Goal: Information Seeking & Learning: Learn about a topic

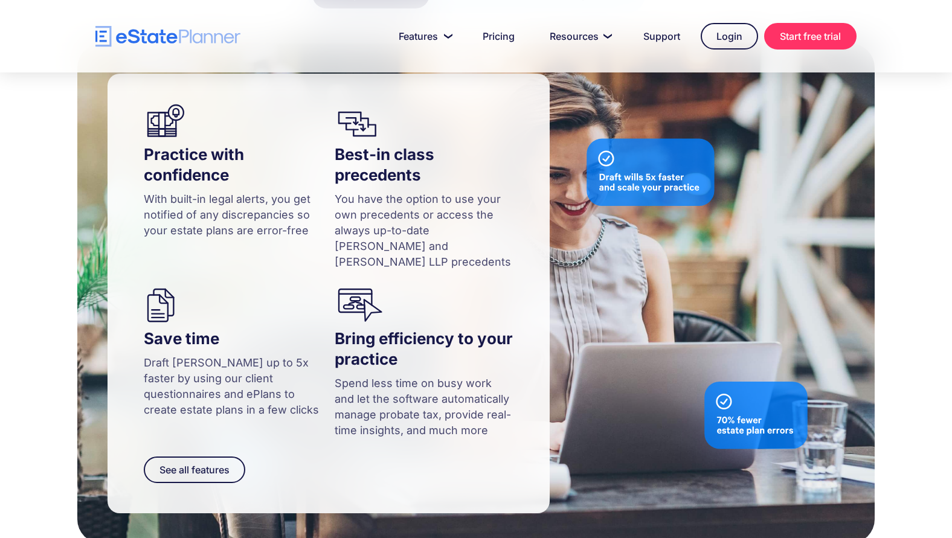
scroll to position [1260, 0]
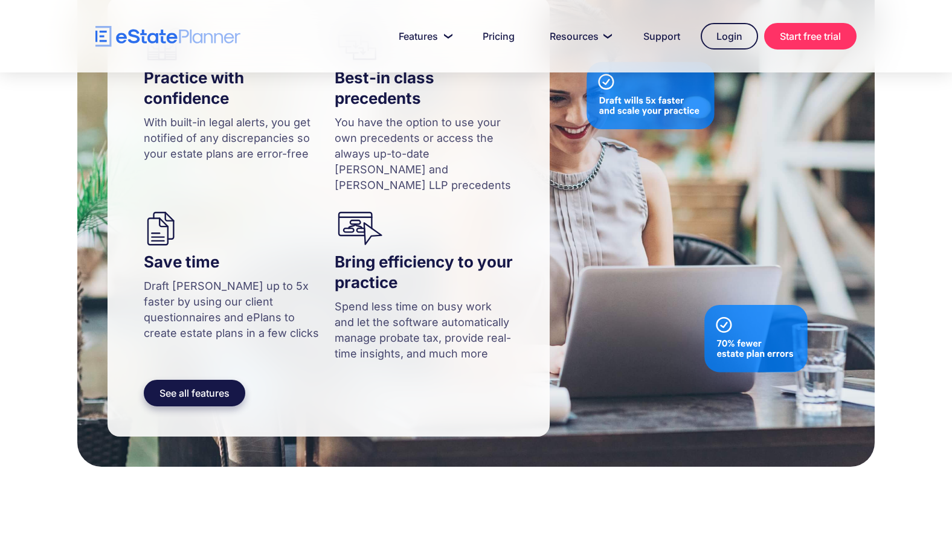
click at [222, 380] on link "See all features" at bounding box center [194, 393] width 101 height 27
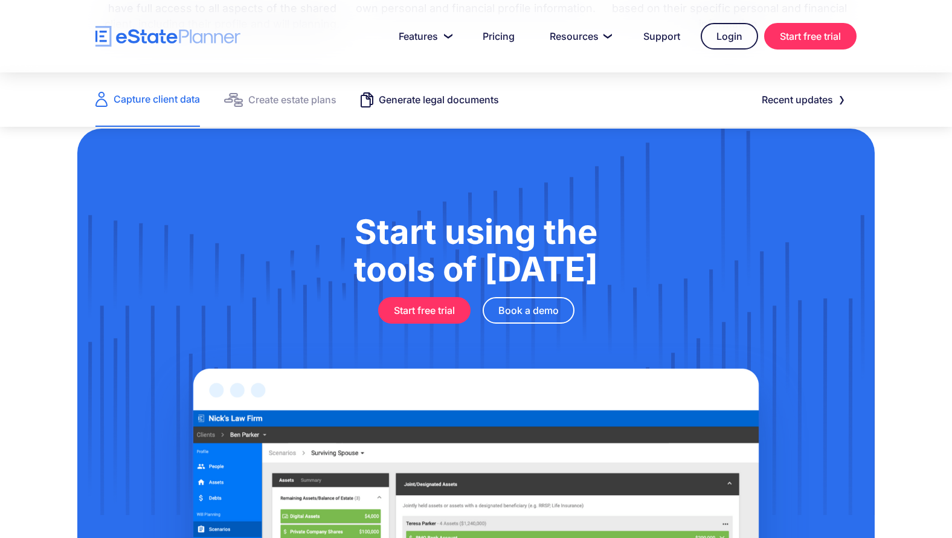
scroll to position [1312, 0]
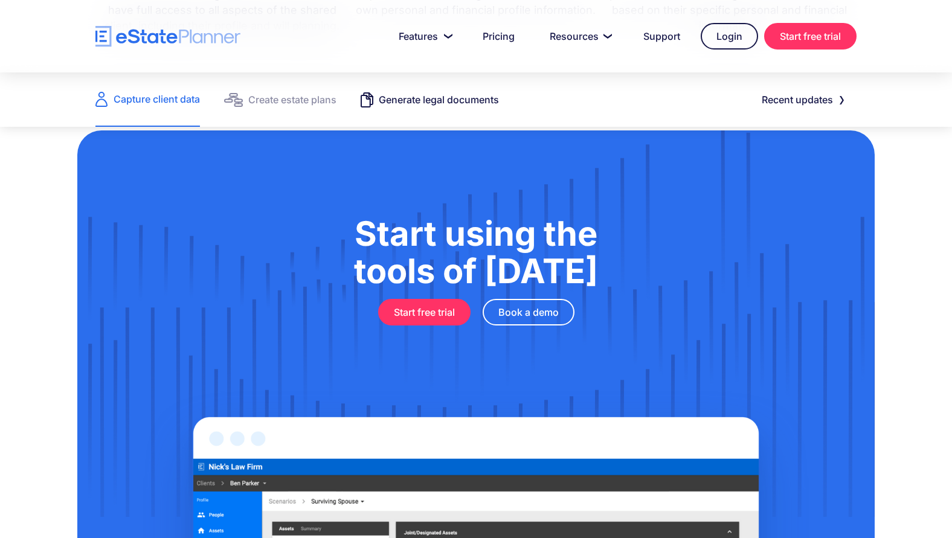
click at [411, 98] on div "Generate legal documents" at bounding box center [439, 99] width 120 height 17
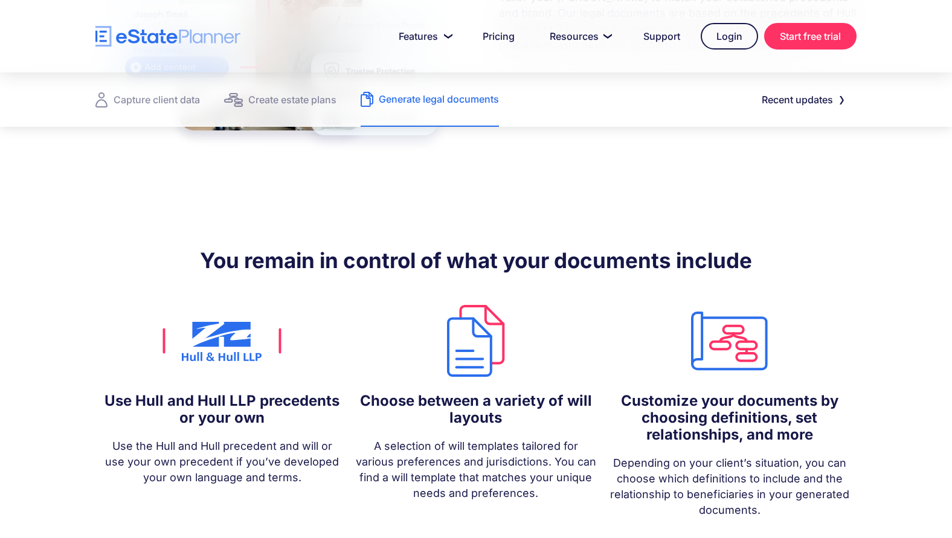
scroll to position [906, 0]
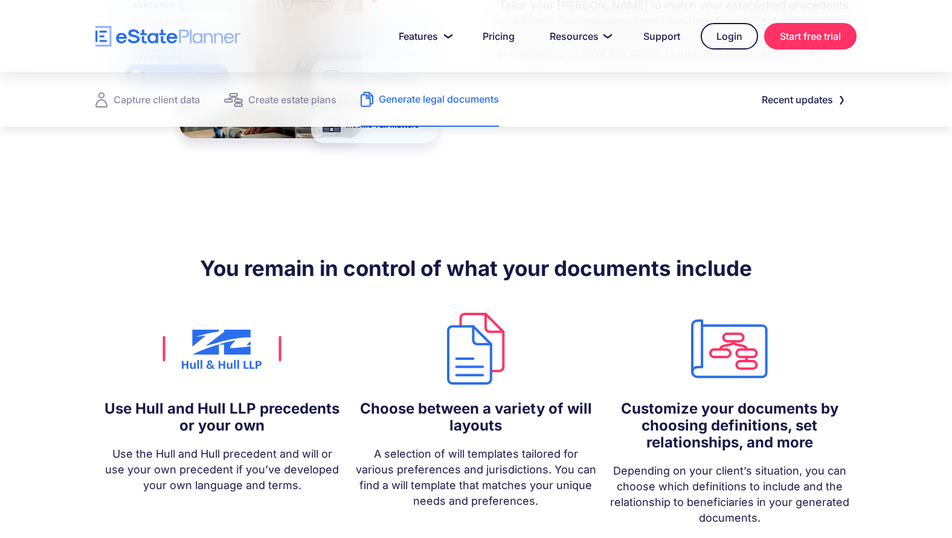
click at [319, 203] on div "You remain in control of what your documents include Use Hull and Hull LLP prec…" at bounding box center [476, 390] width 952 height 374
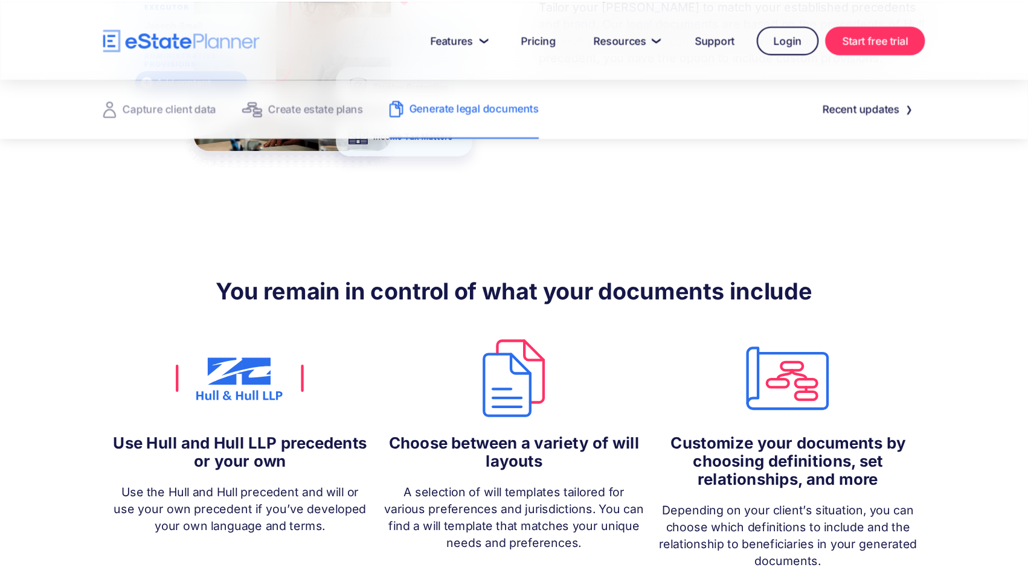
scroll to position [920, 0]
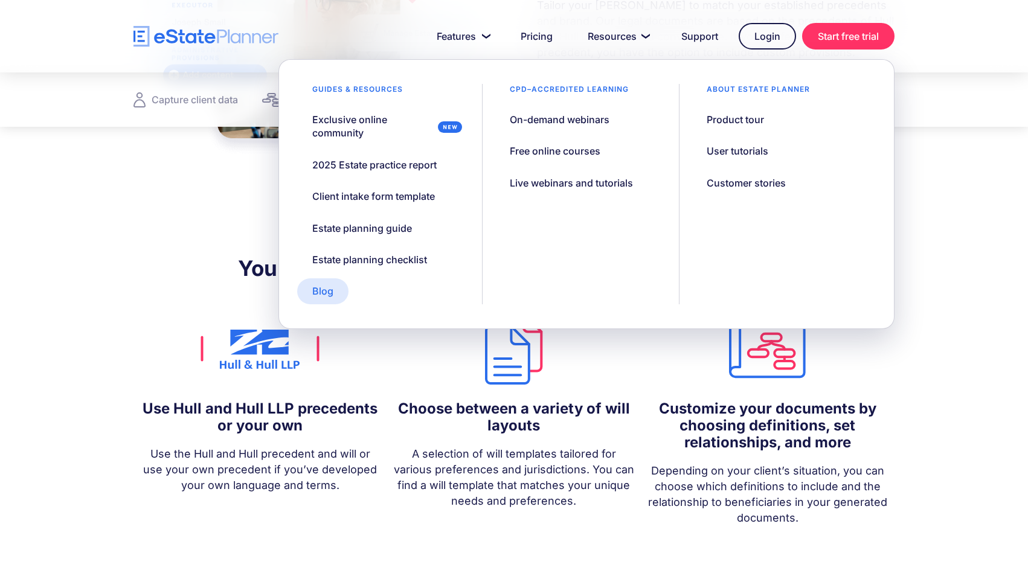
click at [332, 286] on div "Blog" at bounding box center [322, 290] width 21 height 13
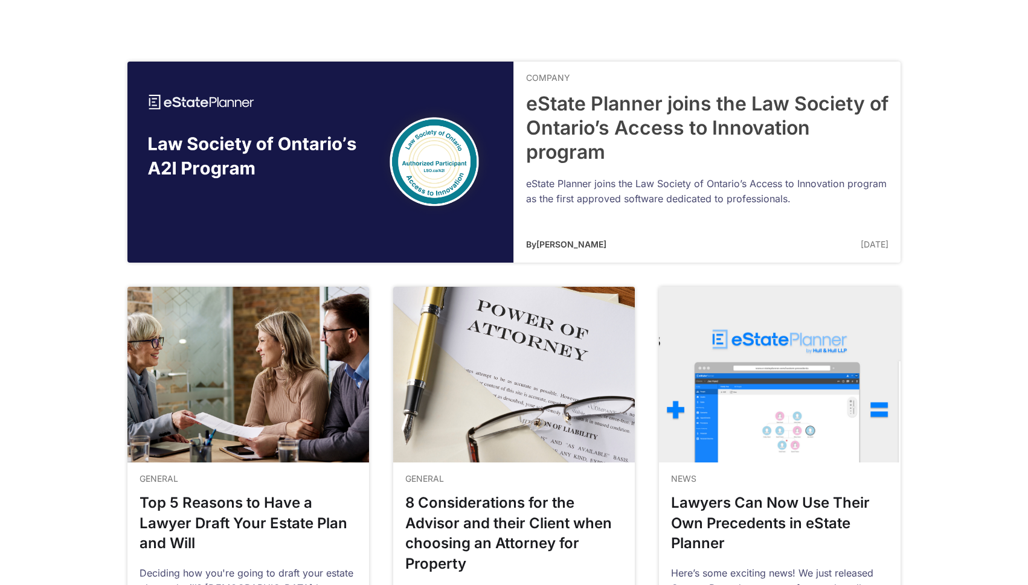
scroll to position [1358, 0]
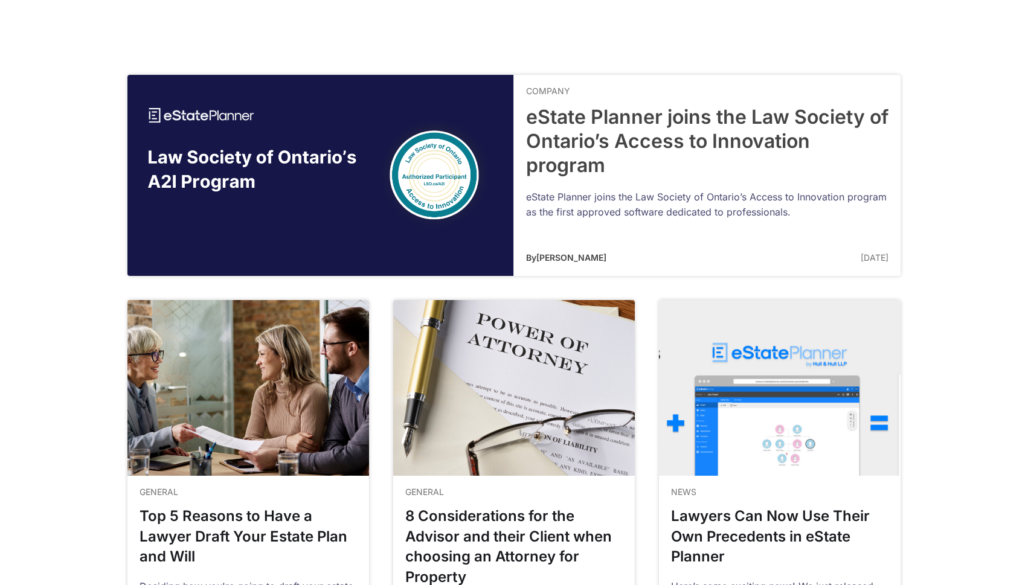
click at [619, 98] on link at bounding box center [513, 176] width 773 height 202
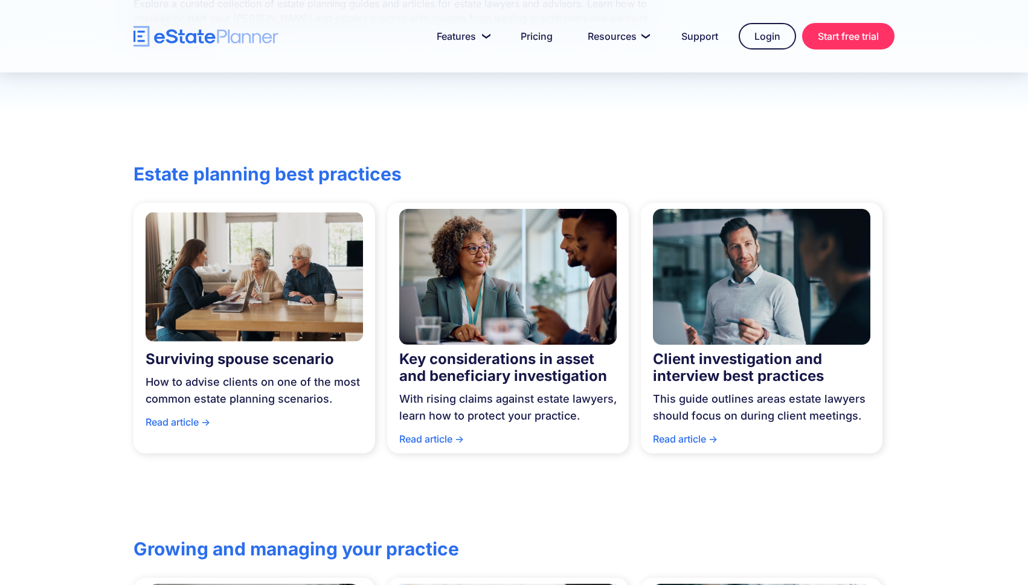
scroll to position [0, 0]
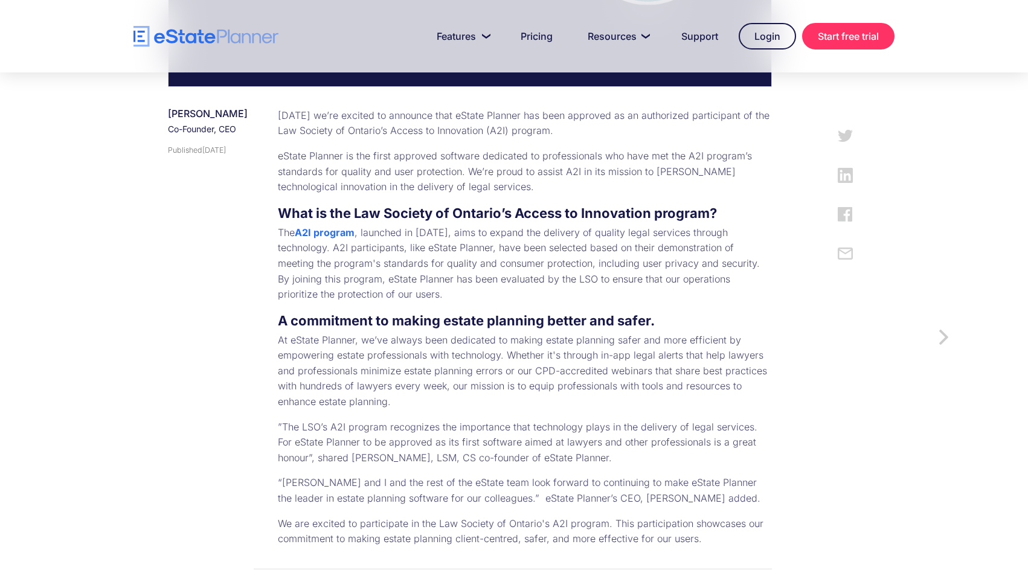
scroll to position [491, 0]
